Goal: Transaction & Acquisition: Subscribe to service/newsletter

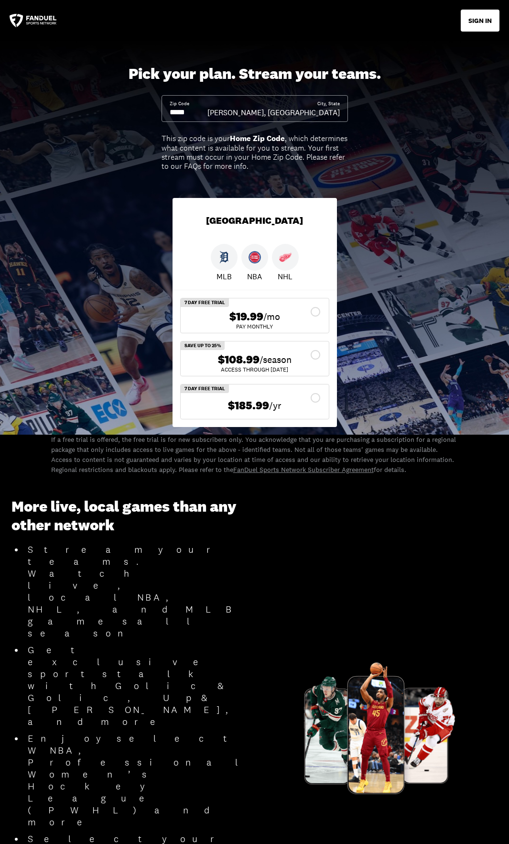
drag, startPoint x: 196, startPoint y: 113, endPoint x: 183, endPoint y: 106, distance: 15.2
click at [164, 111] on div "Zip Code City, State Romulus, [GEOGRAPHIC_DATA]" at bounding box center [255, 108] width 187 height 27
click at [199, 113] on input at bounding box center [189, 112] width 38 height 11
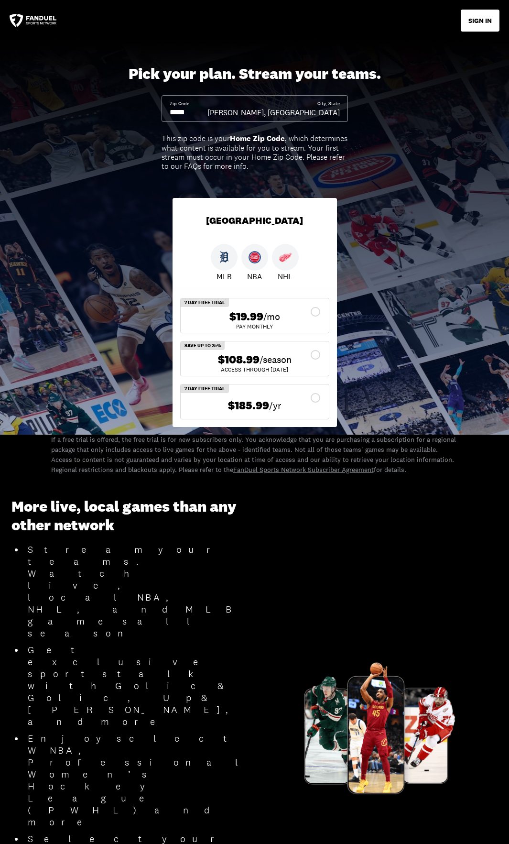
click at [199, 113] on input at bounding box center [189, 112] width 38 height 11
click at [315, 360] on div "$108.99 /season" at bounding box center [254, 360] width 133 height 14
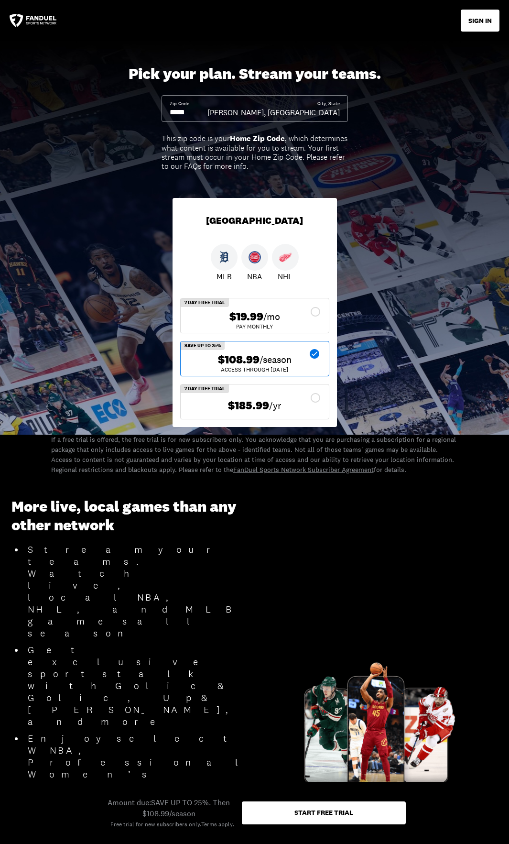
click at [207, 116] on input at bounding box center [189, 112] width 38 height 11
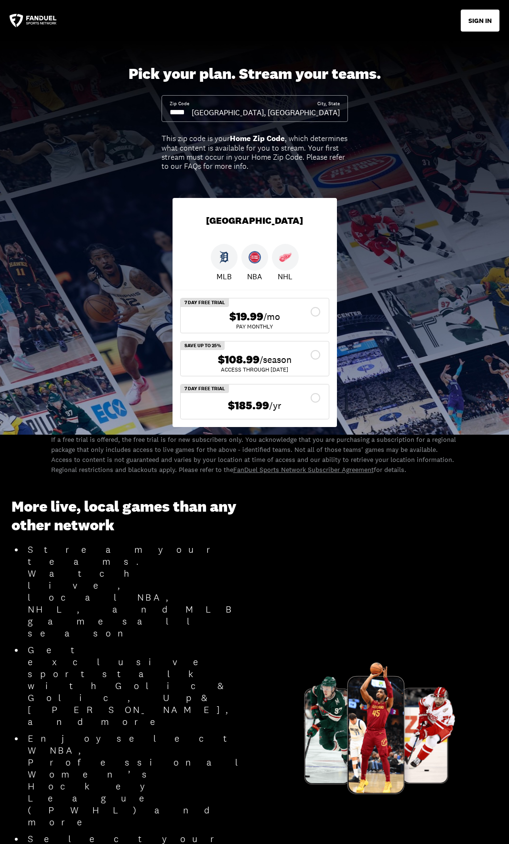
type input "*****"
click at [309, 357] on div "$108.99 /season" at bounding box center [254, 360] width 133 height 14
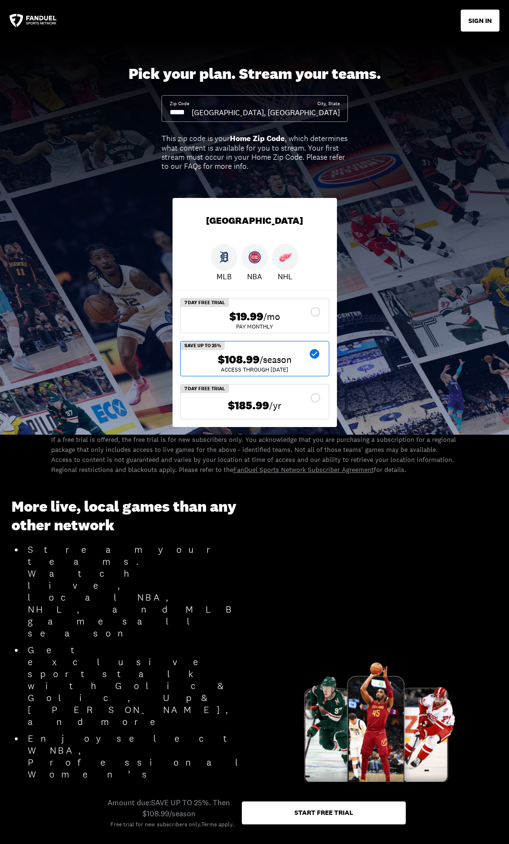
click at [289, 815] on div "Start free trial" at bounding box center [324, 813] width 164 height 23
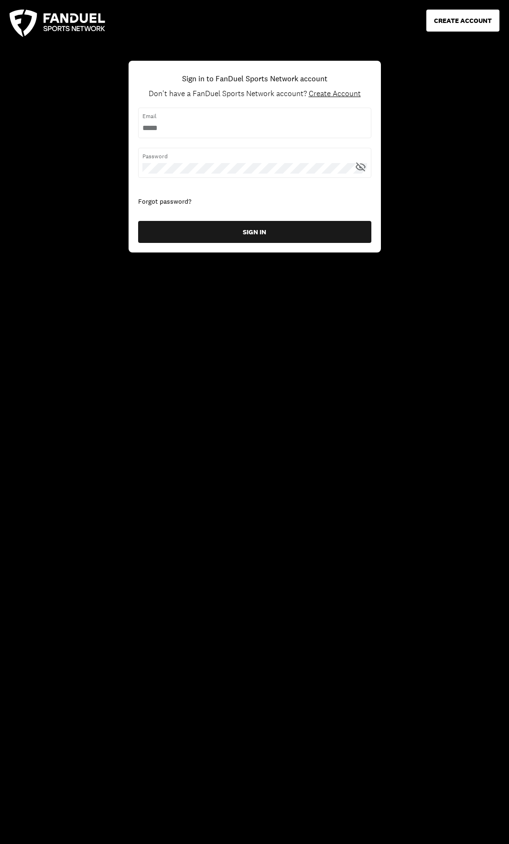
click at [331, 95] on span "Create Account" at bounding box center [335, 93] width 52 height 10
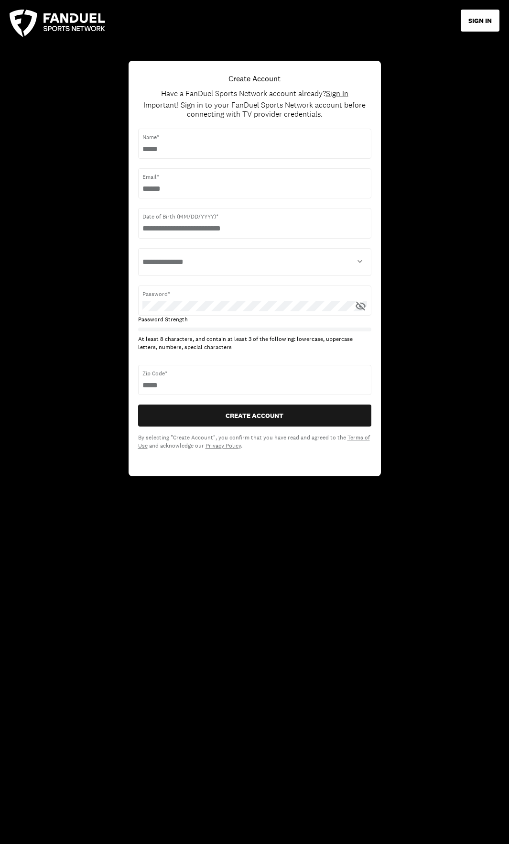
click at [247, 137] on span "Name*" at bounding box center [255, 137] width 225 height 9
click at [233, 151] on input "text" at bounding box center [255, 149] width 225 height 11
type input "**********"
click at [213, 226] on input "text" at bounding box center [255, 228] width 225 height 11
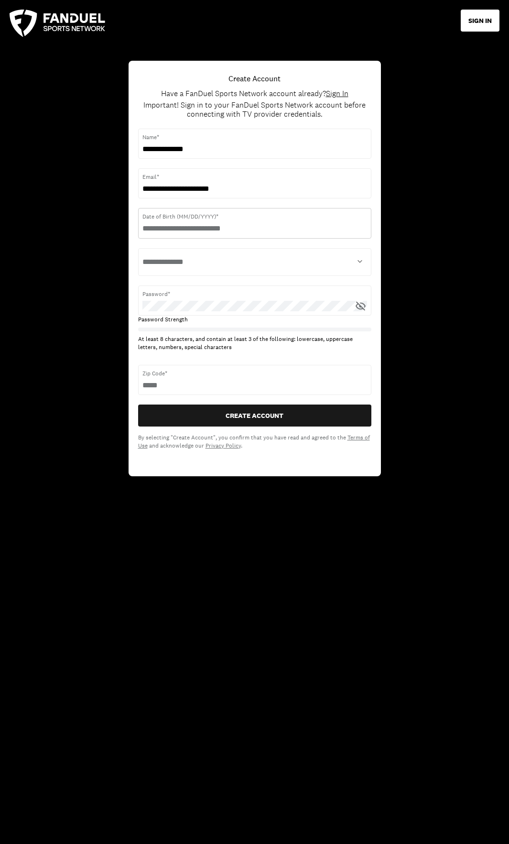
type input "**********"
click at [211, 259] on select "**********" at bounding box center [255, 262] width 225 height 19
select select "****"
click at [143, 253] on select "**********" at bounding box center [255, 262] width 225 height 19
click at [306, 295] on span "Password*" at bounding box center [255, 294] width 225 height 9
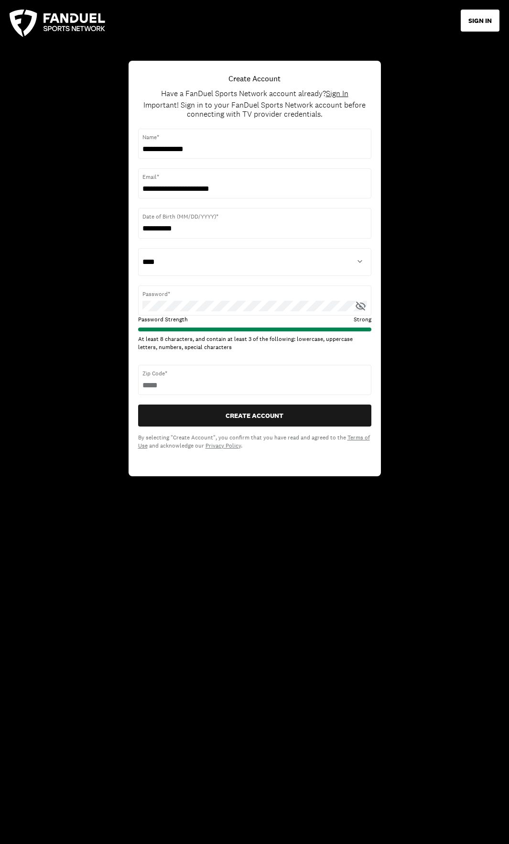
click at [356, 306] on icon at bounding box center [361, 306] width 10 height 9
click at [253, 416] on button "CREATE ACCOUNT" at bounding box center [254, 416] width 233 height 22
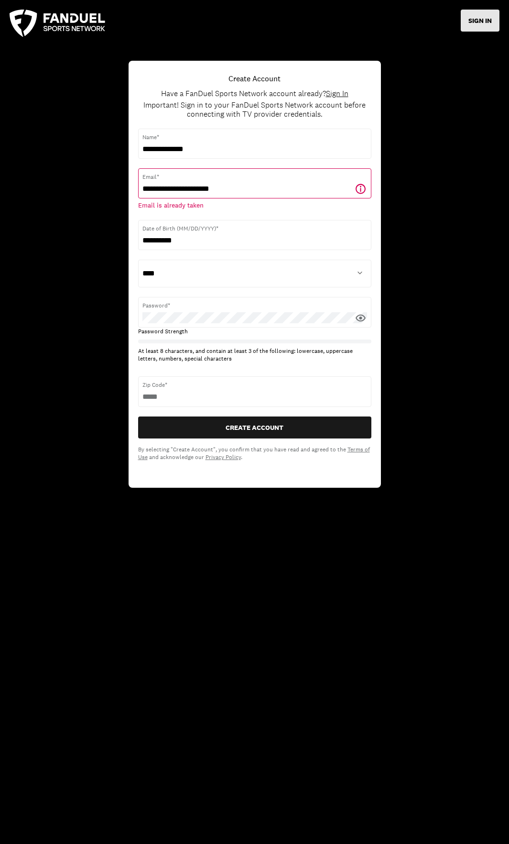
click at [478, 24] on button "SIGN IN" at bounding box center [480, 21] width 39 height 22
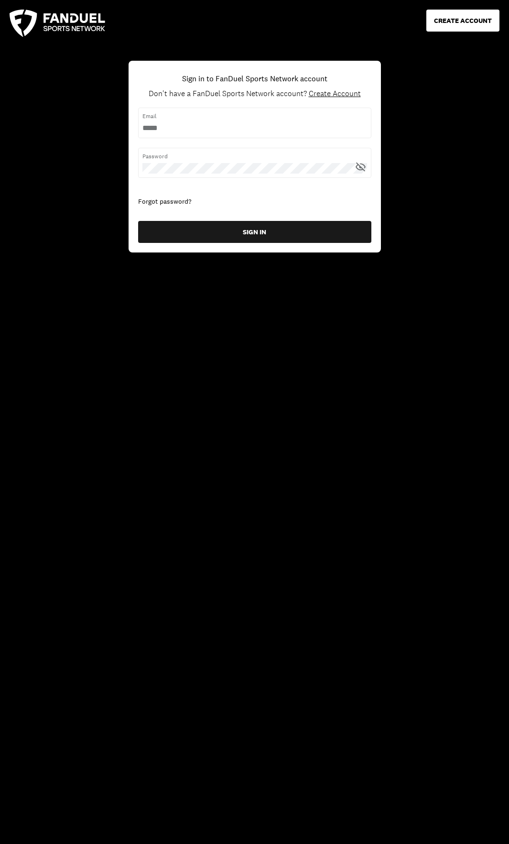
click at [294, 119] on span "Email" at bounding box center [255, 116] width 225 height 9
click at [157, 203] on div "Forgot password?" at bounding box center [254, 202] width 233 height 10
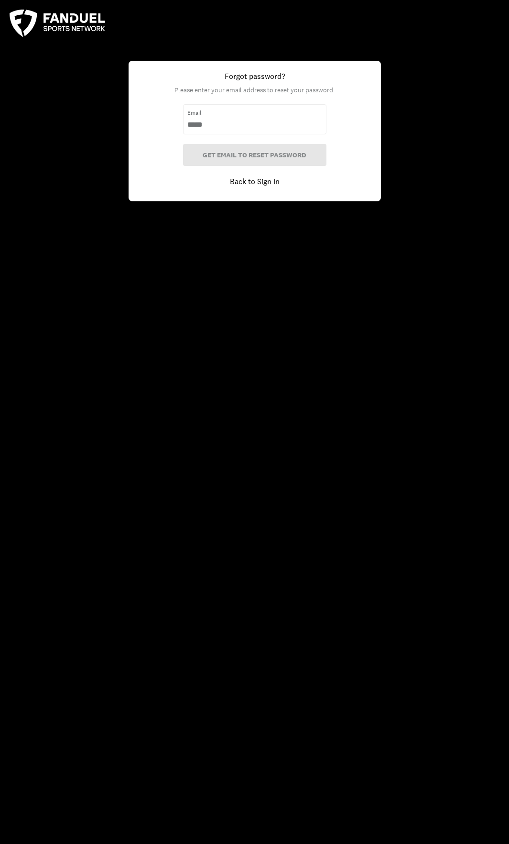
click at [202, 118] on div "Email" at bounding box center [254, 119] width 143 height 30
click at [205, 120] on input "email" at bounding box center [254, 125] width 135 height 11
type input "**********"
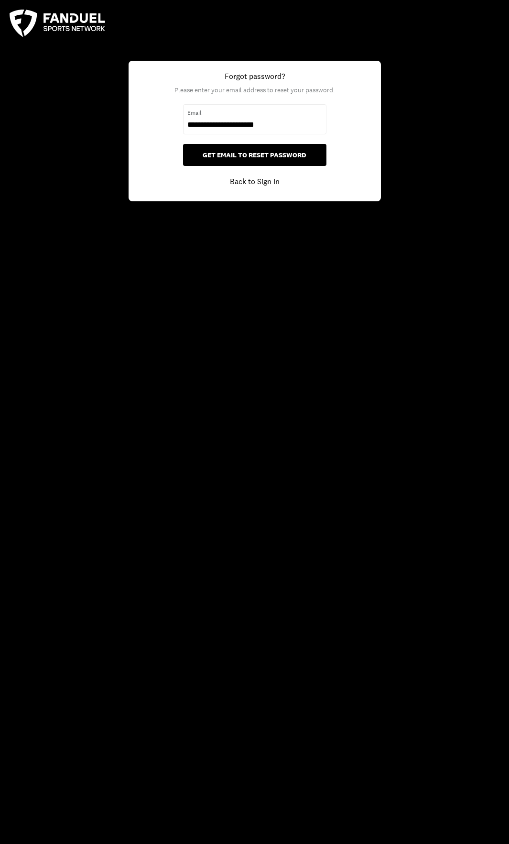
click at [231, 156] on button "GET EMAIL TO RESET PASSWORD" at bounding box center [254, 155] width 143 height 22
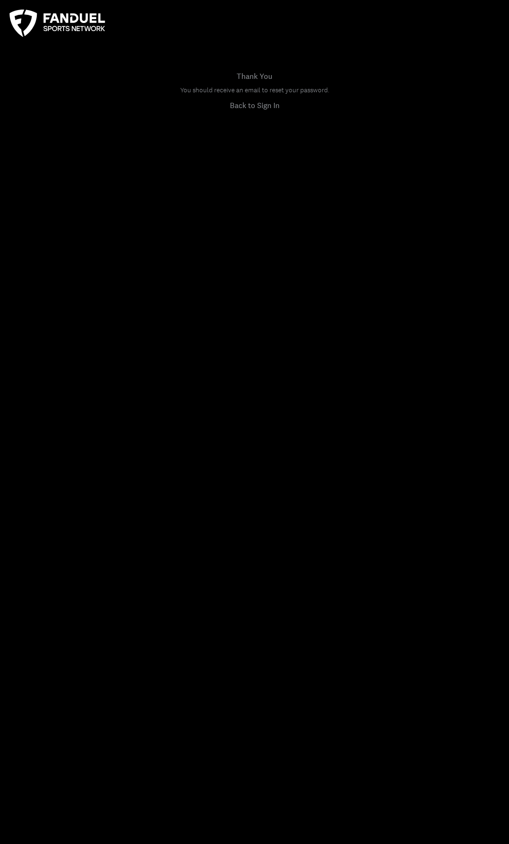
click at [248, 109] on link "Back to Sign In" at bounding box center [255, 104] width 50 height 11
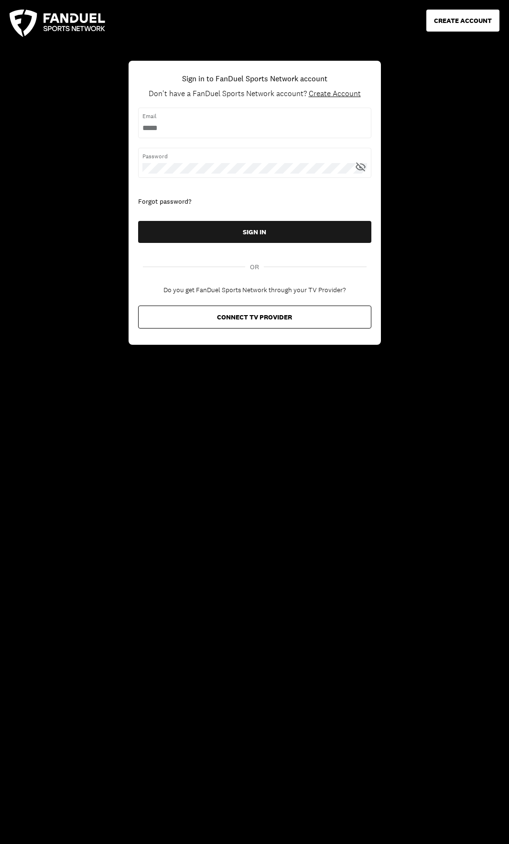
click at [236, 127] on input "username" at bounding box center [255, 128] width 225 height 11
type input "**********"
click at [138, 221] on button "SIGN IN" at bounding box center [254, 232] width 233 height 22
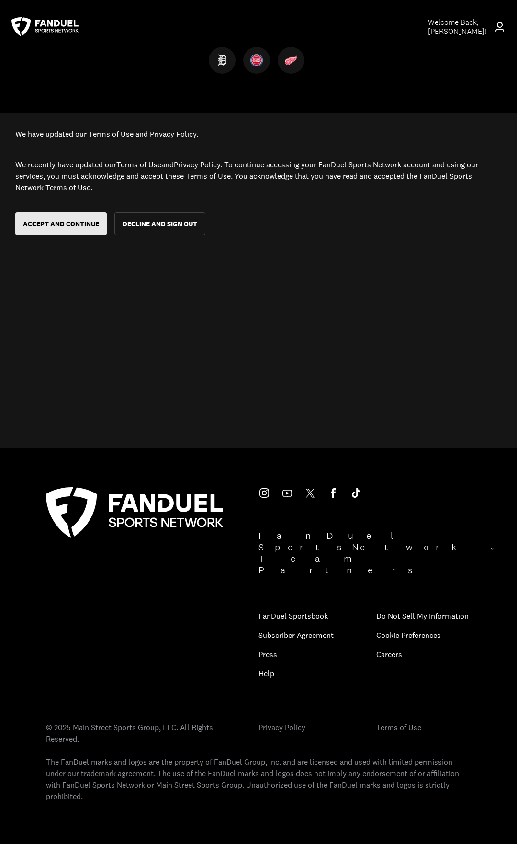
click at [49, 221] on div "ACCEPT AND CONTINUE" at bounding box center [61, 223] width 76 height 7
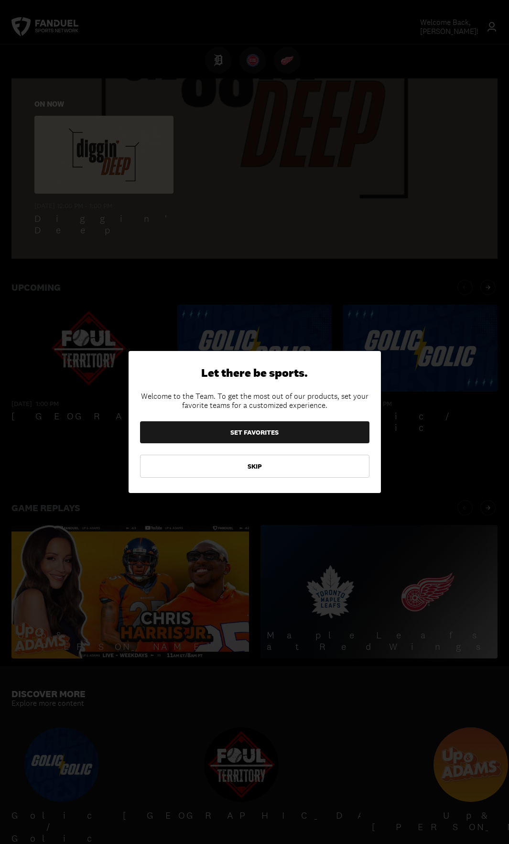
scroll to position [239, 0]
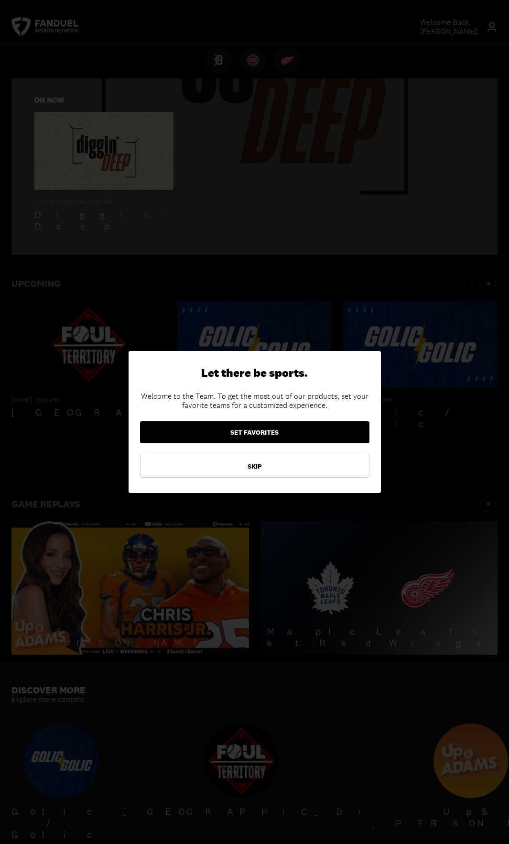
click at [237, 430] on button "SET FAVORITES" at bounding box center [255, 432] width 230 height 22
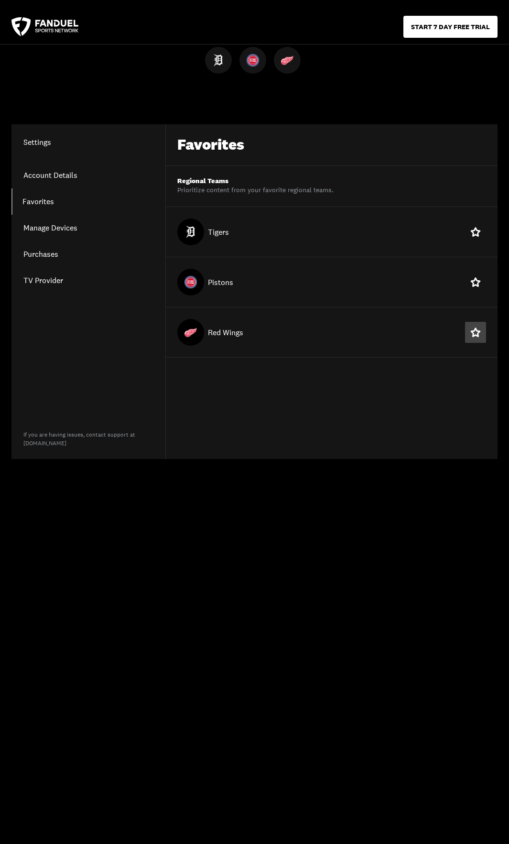
click at [474, 334] on icon at bounding box center [476, 332] width 10 height 9
click at [44, 178] on link "Account Details" at bounding box center [88, 175] width 154 height 26
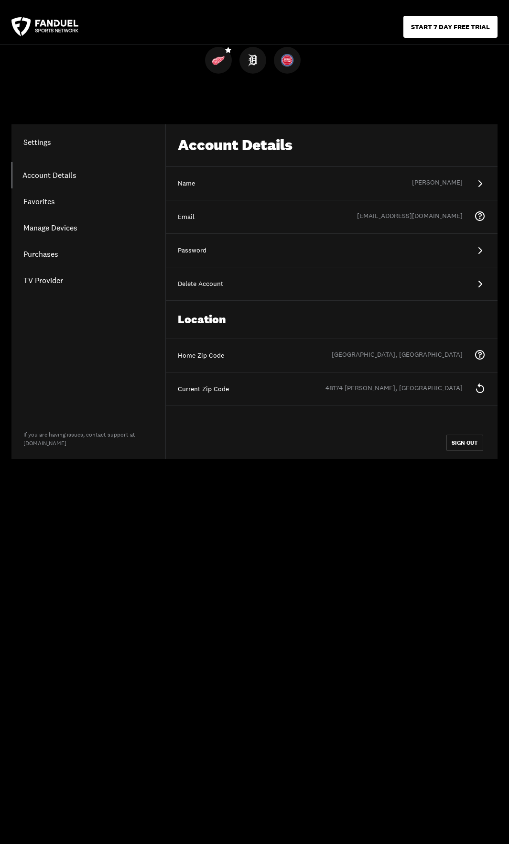
click at [36, 254] on link "Purchases" at bounding box center [88, 254] width 154 height 26
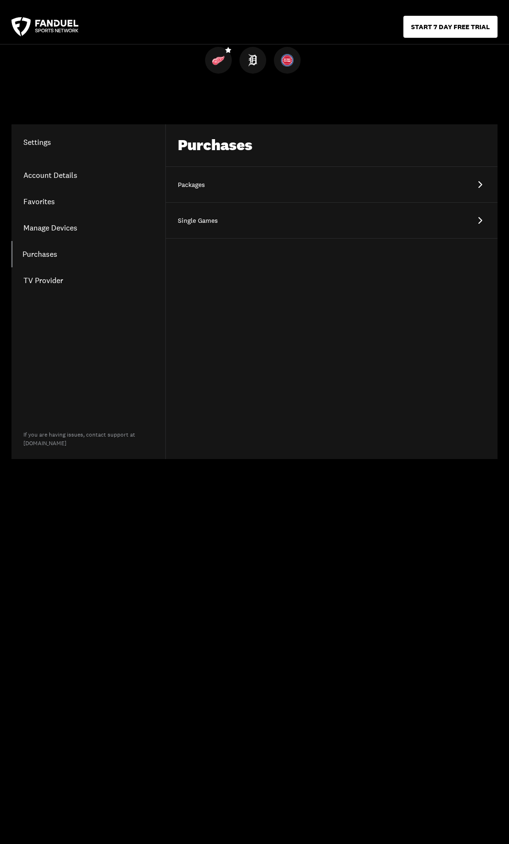
click at [191, 188] on div "Packages" at bounding box center [202, 185] width 48 height 10
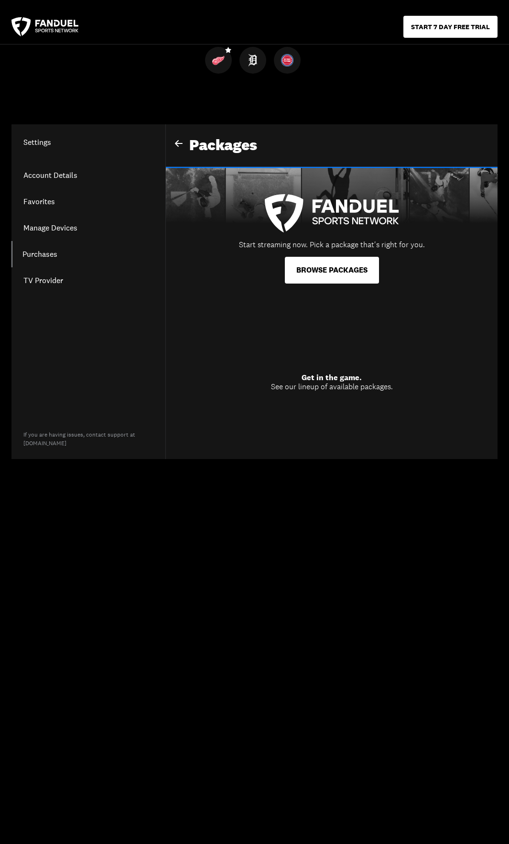
click at [50, 177] on link "Account Details" at bounding box center [88, 175] width 154 height 26
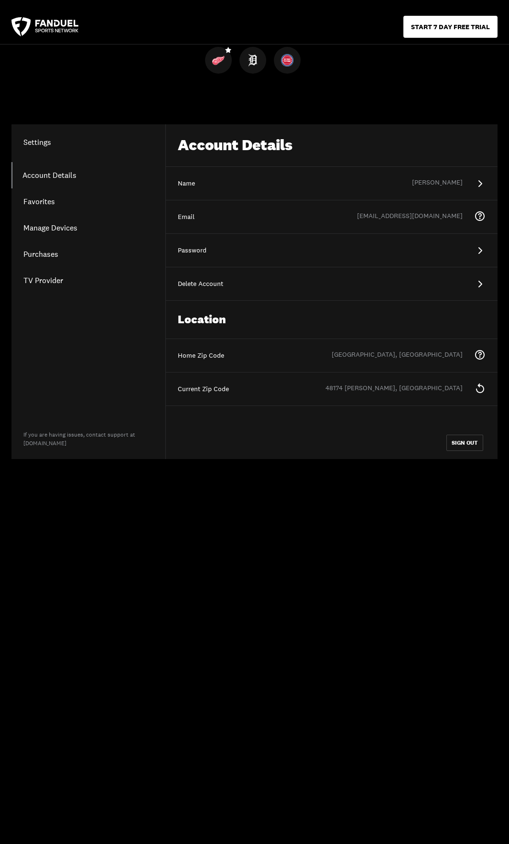
click at [47, 281] on link "TV Provider" at bounding box center [88, 280] width 154 height 26
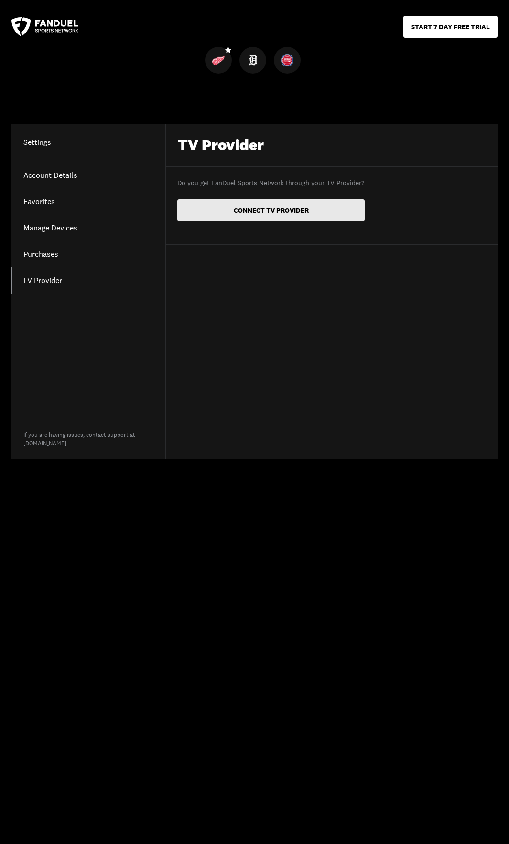
click at [237, 213] on button "CONNECT TV PROVIDER" at bounding box center [270, 210] width 187 height 22
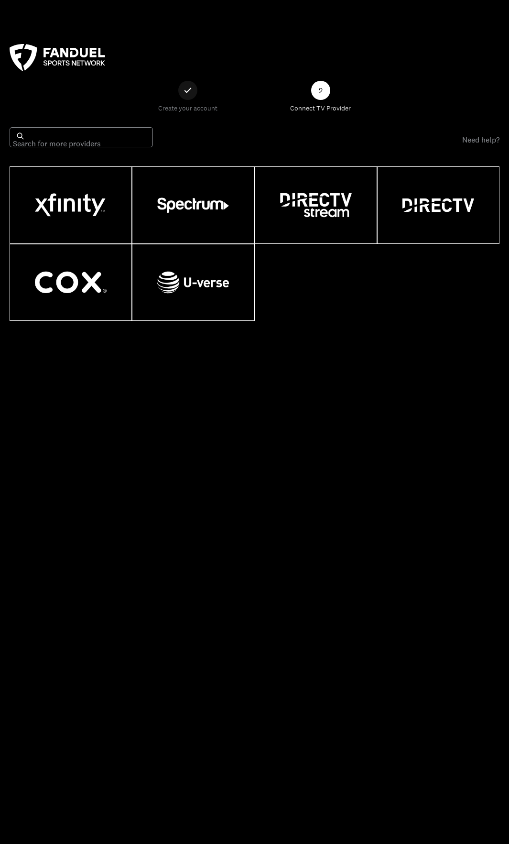
click at [79, 211] on img at bounding box center [71, 205] width 72 height 28
